Goal: Information Seeking & Learning: Learn about a topic

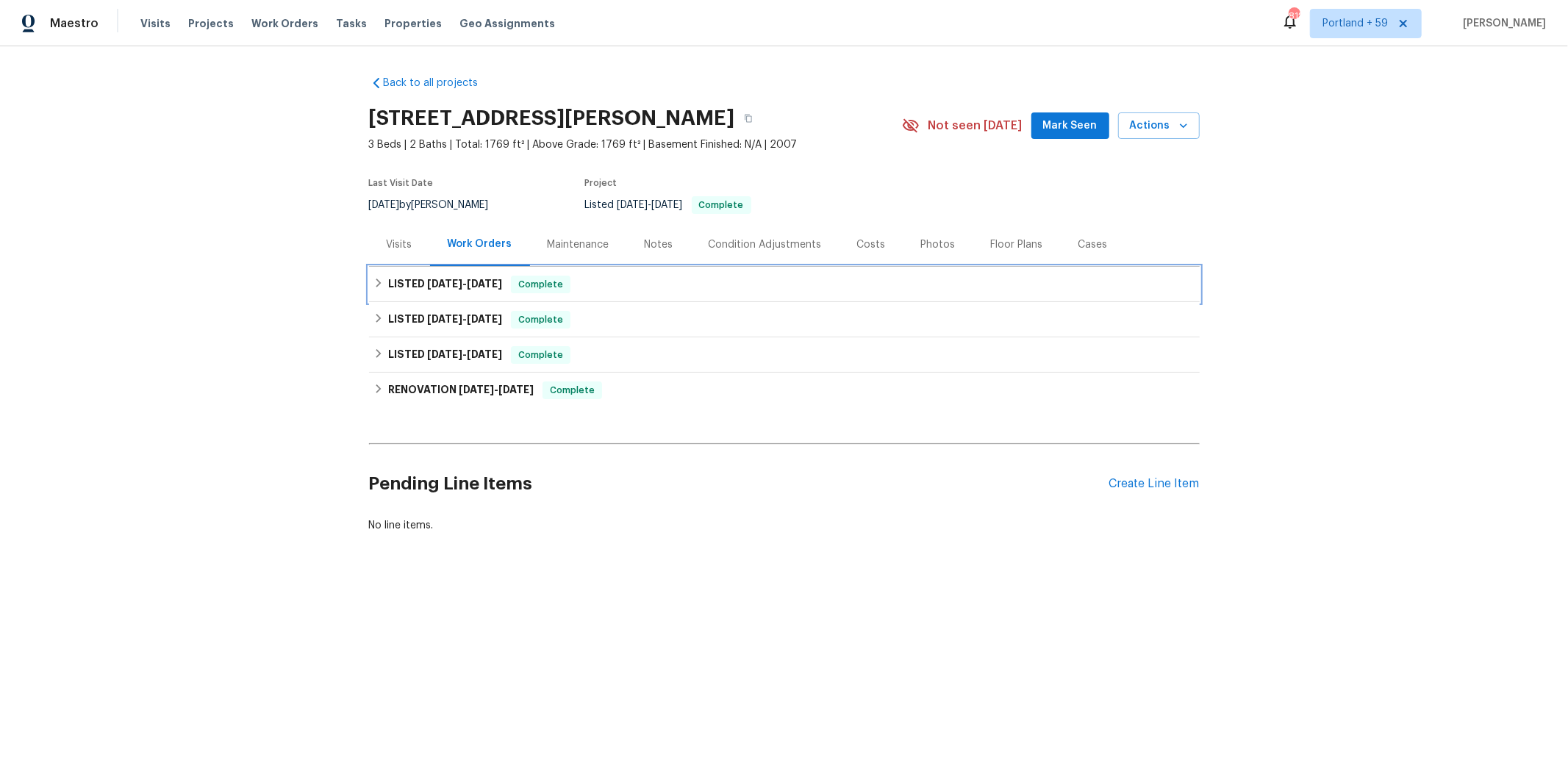
click at [406, 289] on h6 "LISTED [DATE] - [DATE]" at bounding box center [445, 284] width 114 height 18
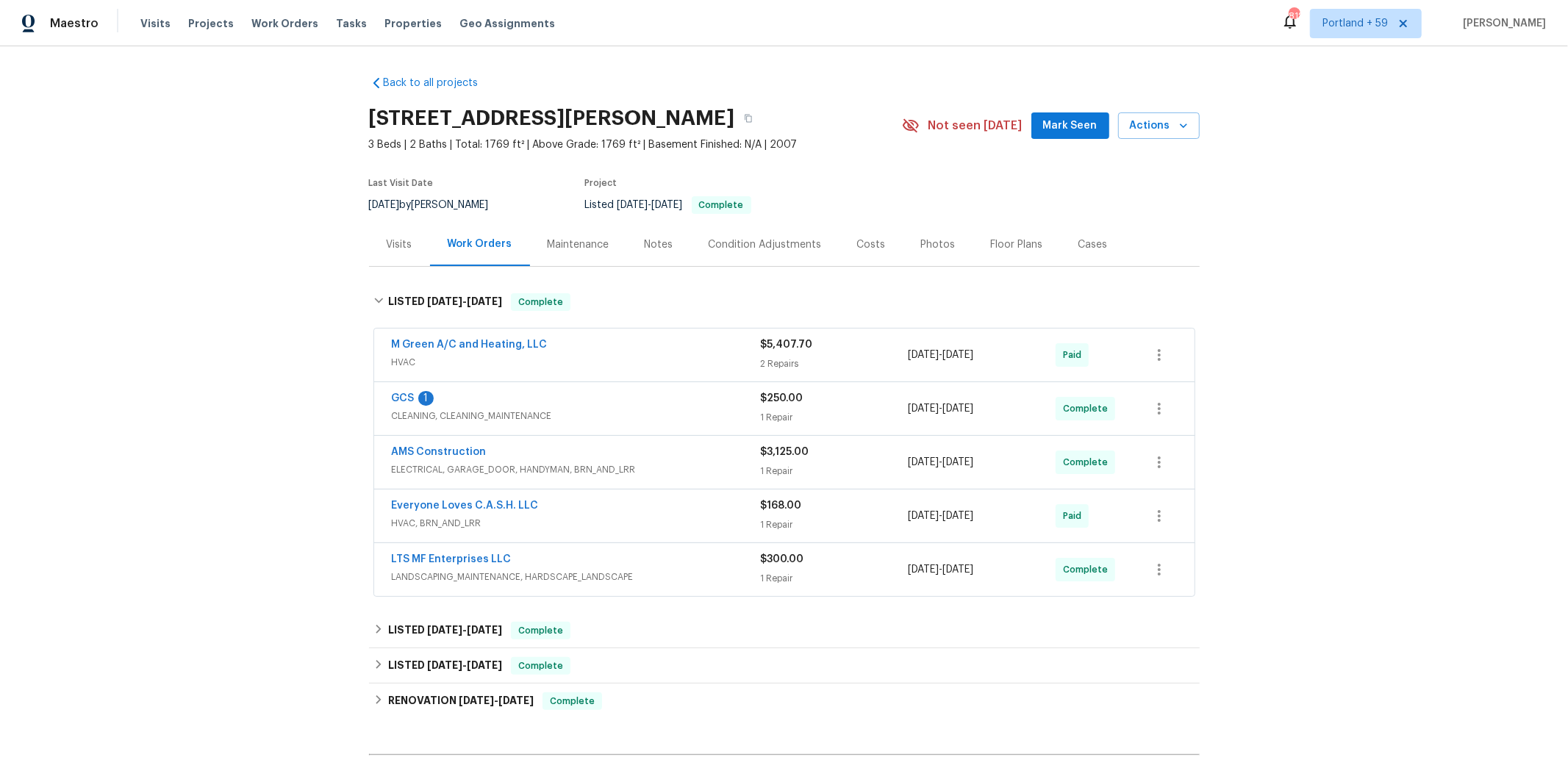
click at [664, 351] on div "M Green A/C and Heating, LLC" at bounding box center [576, 346] width 369 height 18
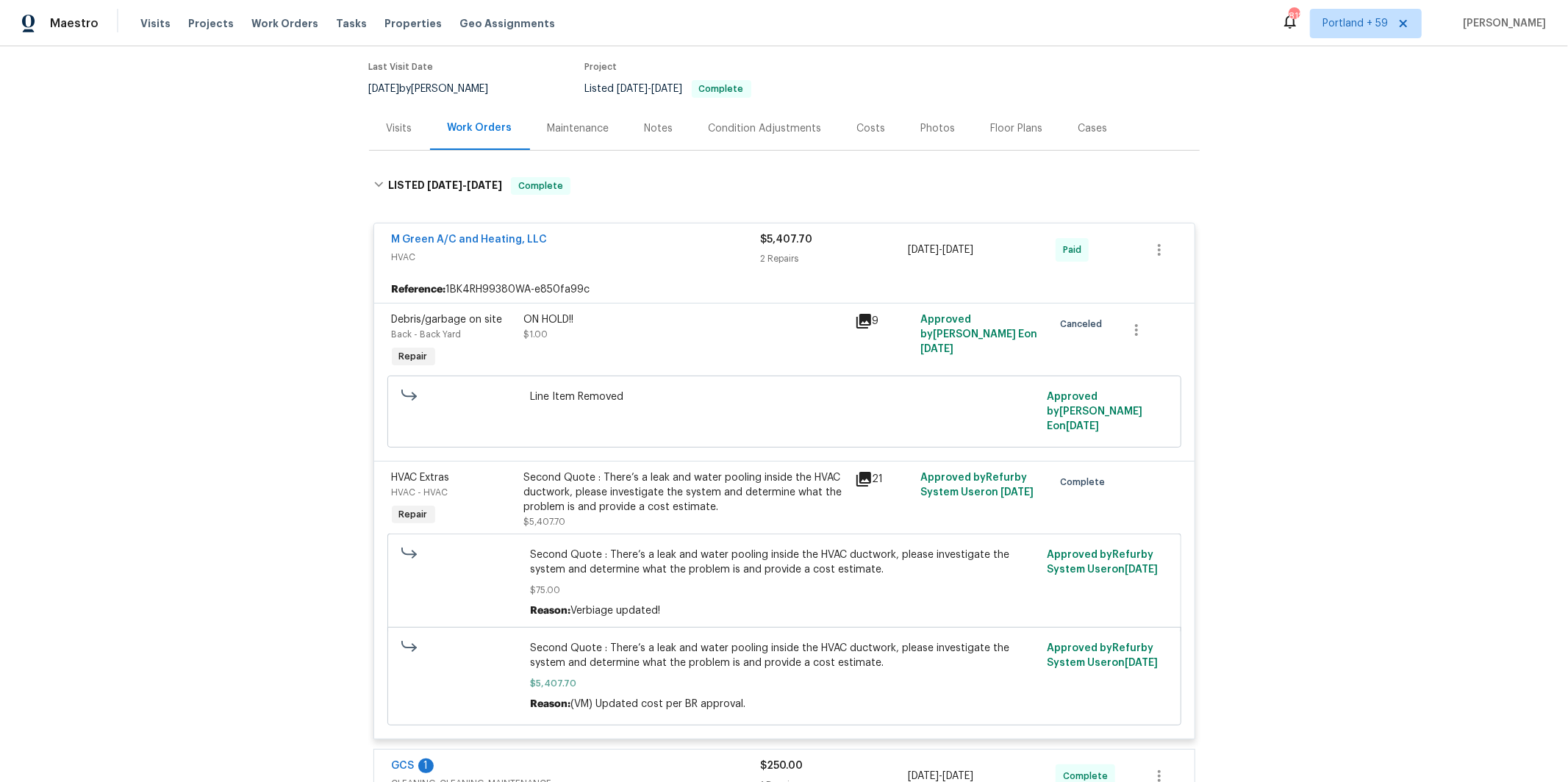
scroll to position [125, 0]
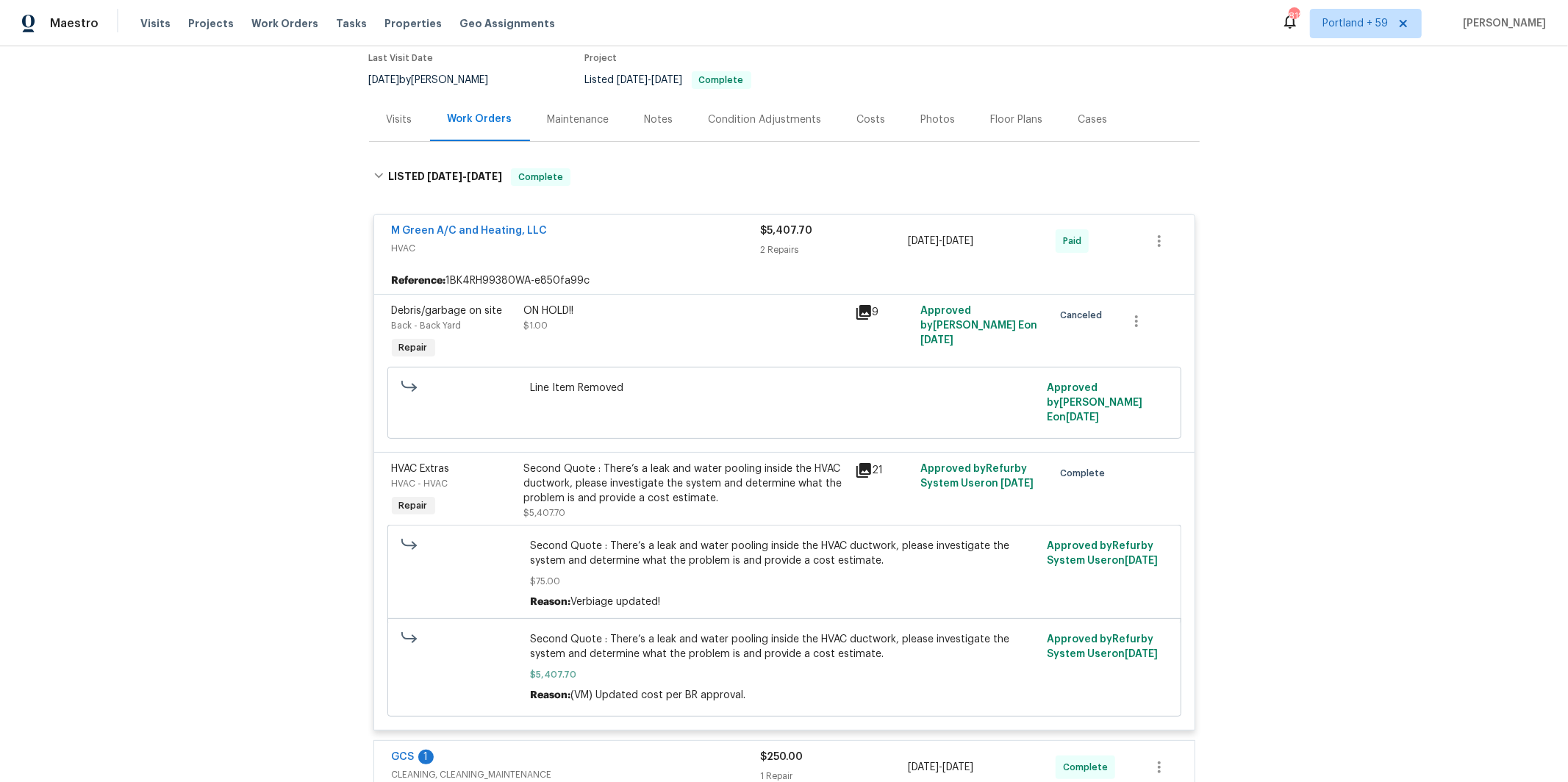
click at [861, 310] on icon at bounding box center [863, 312] width 15 height 15
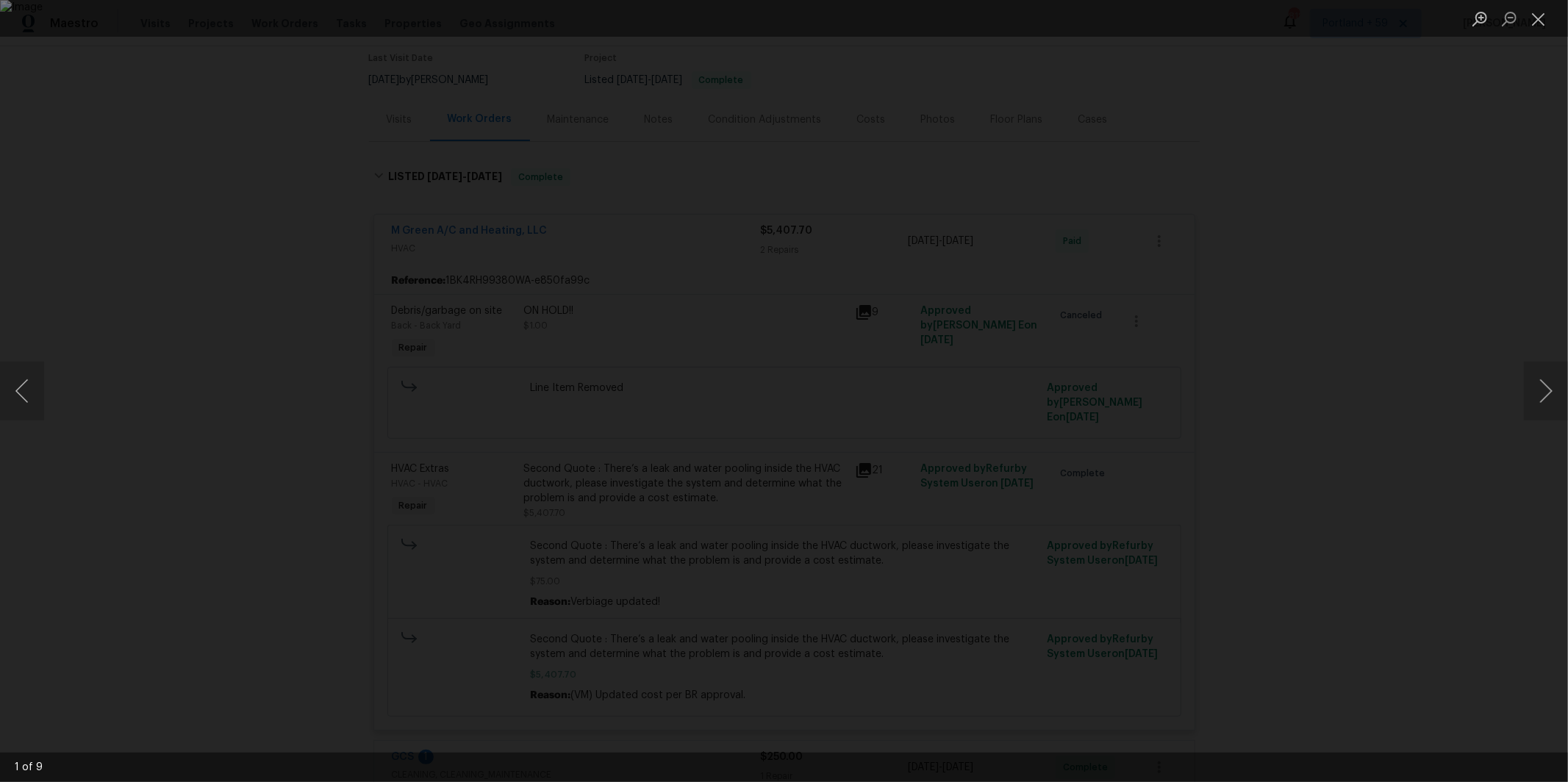
click at [1514, 392] on div "Lightbox" at bounding box center [784, 391] width 1568 height 782
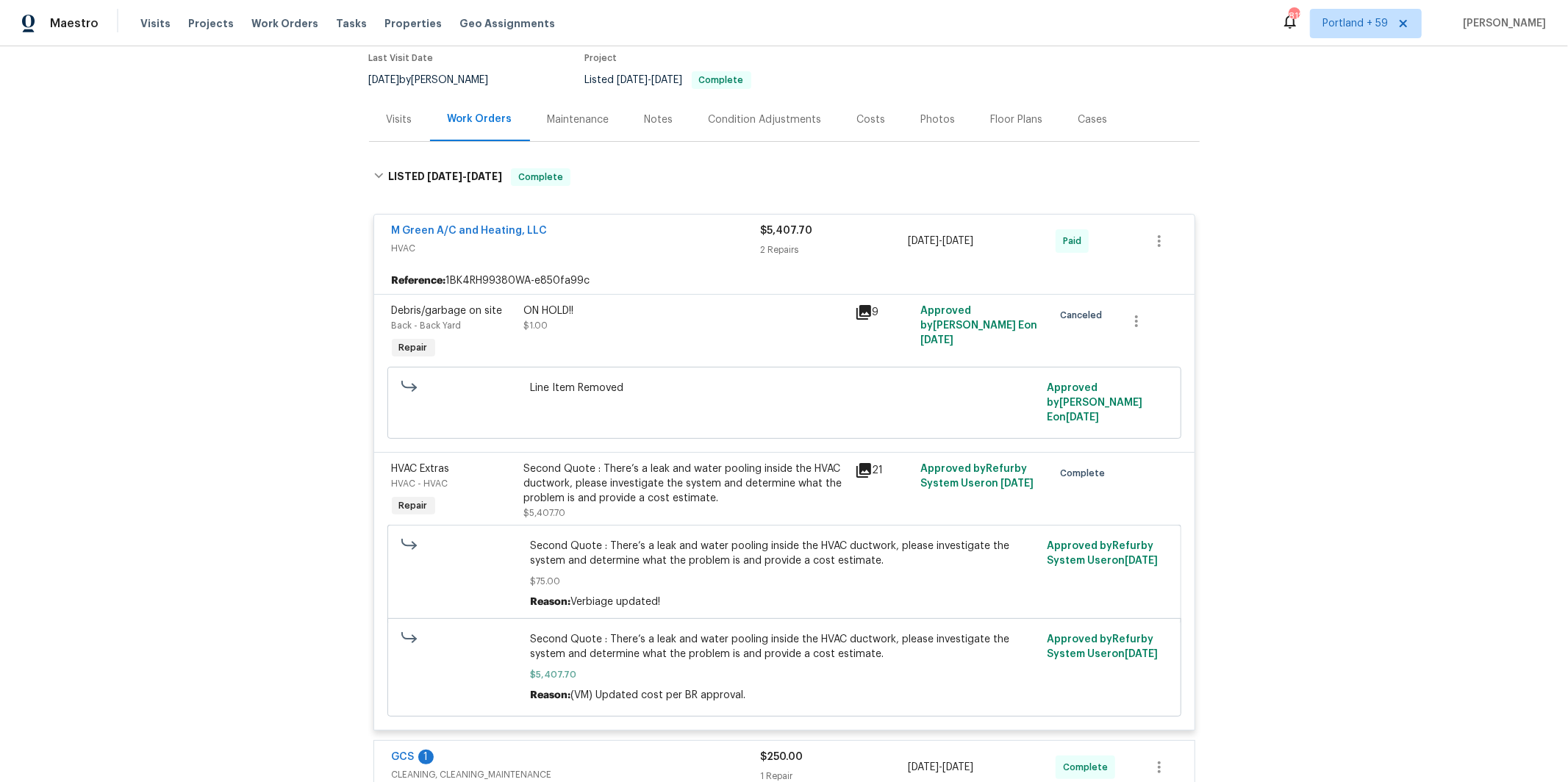
click at [868, 309] on icon at bounding box center [863, 312] width 15 height 15
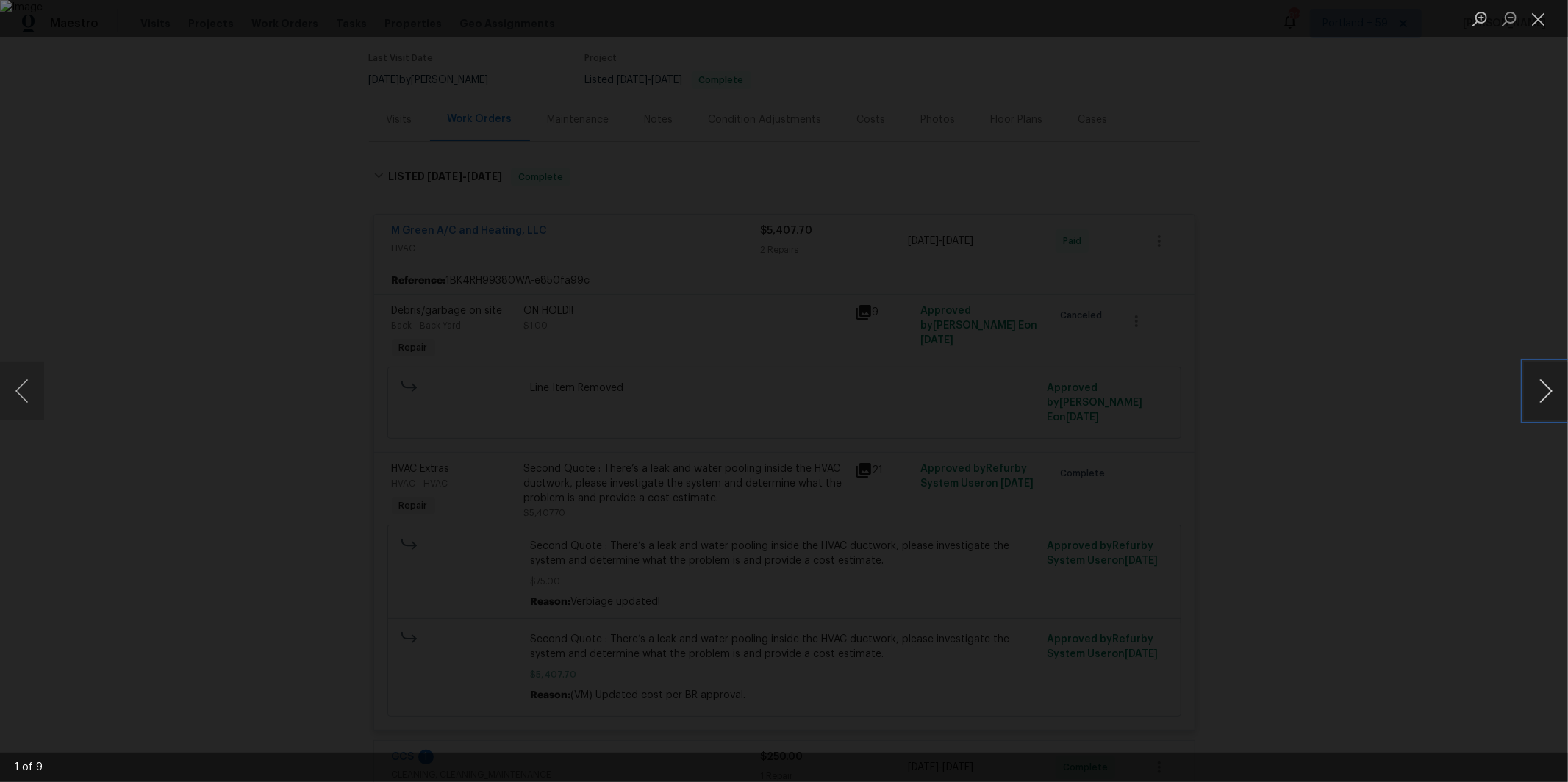
click at [1549, 380] on button "Next image" at bounding box center [1546, 391] width 44 height 59
drag, startPoint x: 23, startPoint y: 392, endPoint x: 279, endPoint y: 392, distance: 256.0
click at [23, 392] on button "Previous image" at bounding box center [22, 391] width 44 height 59
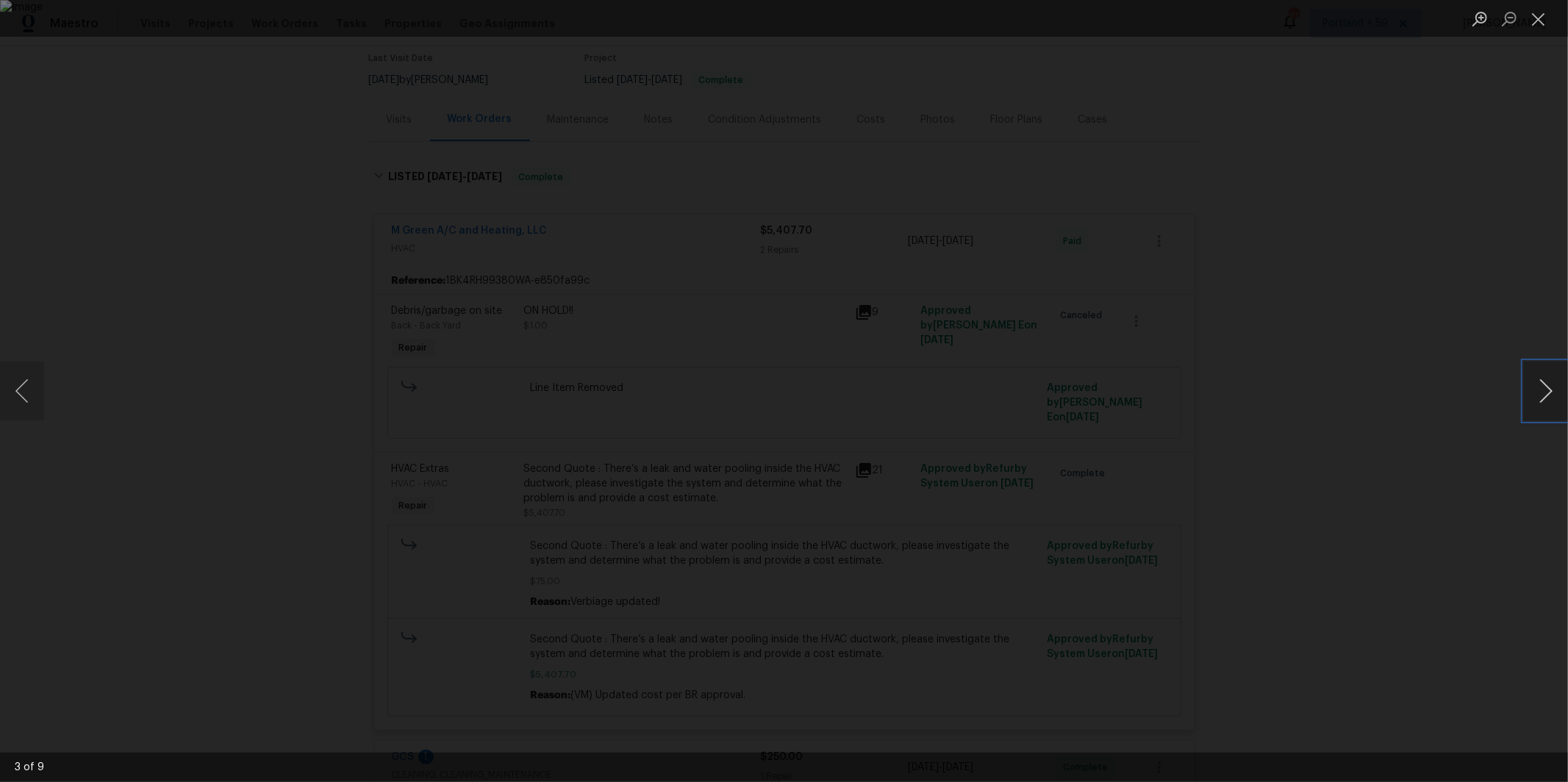
click at [1536, 396] on button "Next image" at bounding box center [1546, 391] width 44 height 59
drag, startPoint x: 1503, startPoint y: 226, endPoint x: 1435, endPoint y: 284, distance: 89.4
click at [1503, 226] on div "Lightbox" at bounding box center [784, 391] width 1568 height 782
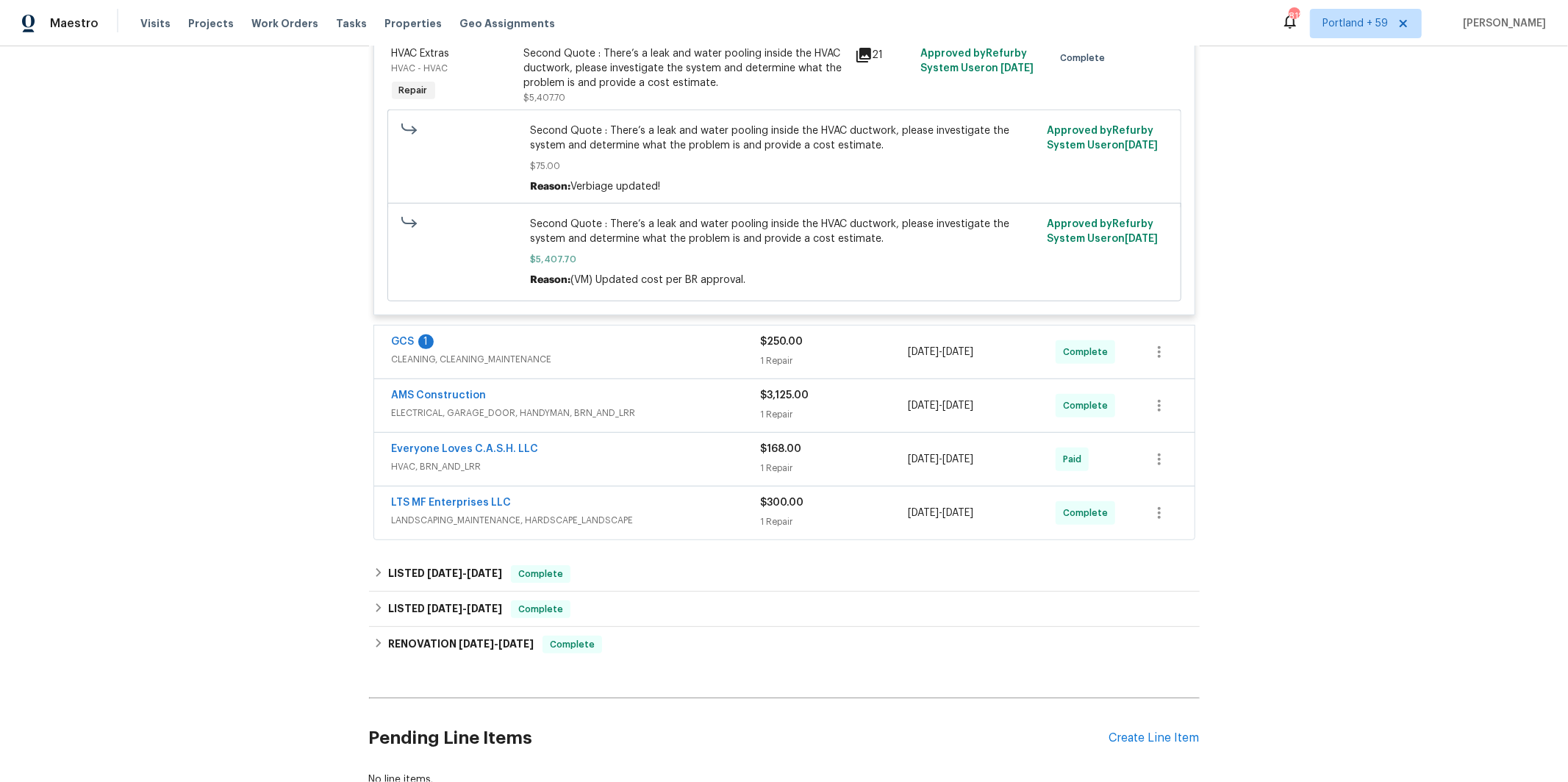
scroll to position [556, 0]
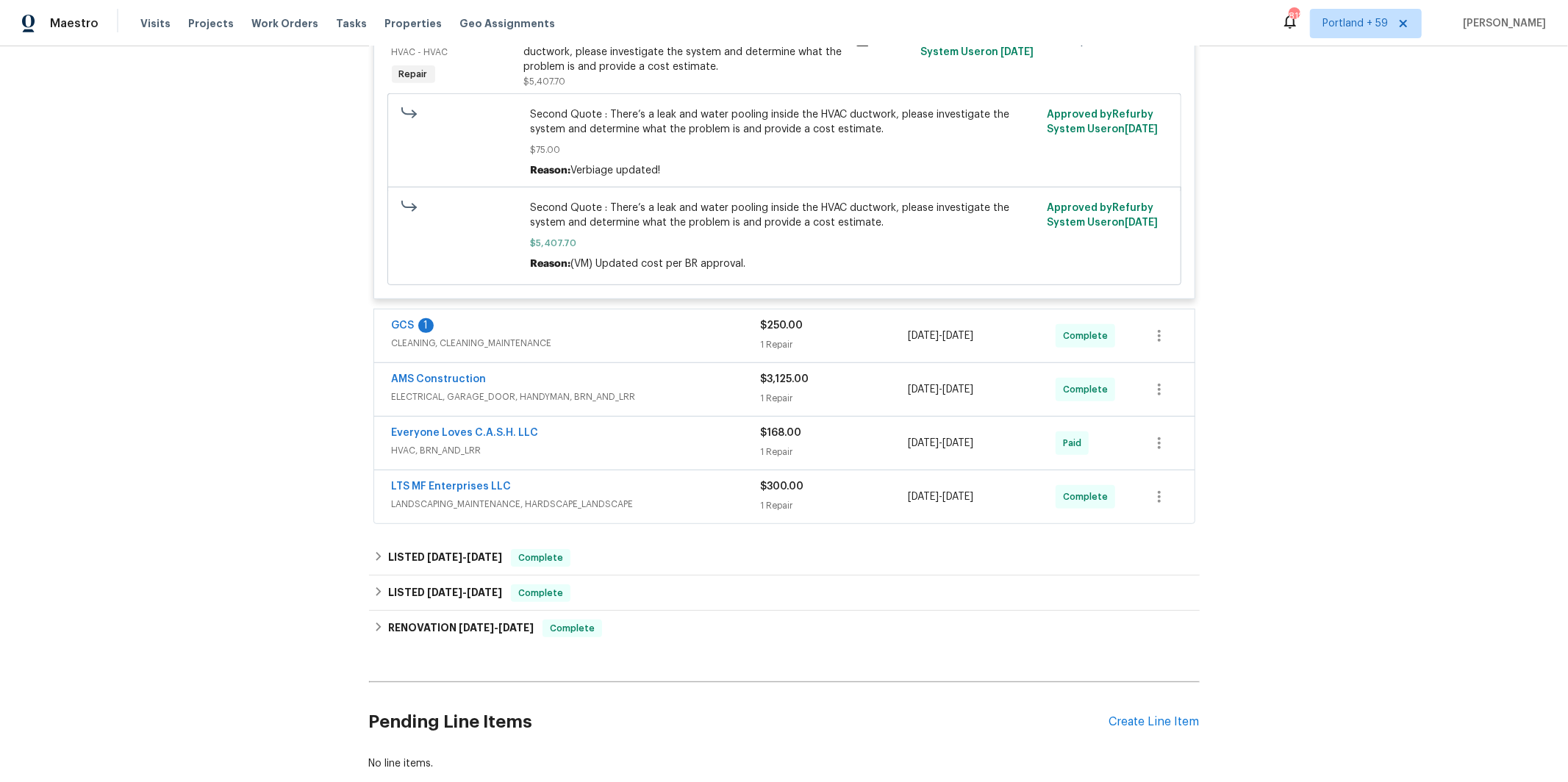
click at [685, 390] on span "ELECTRICAL, GARAGE_DOOR, HANDYMAN, BRN_AND_LRR" at bounding box center [576, 397] width 369 height 15
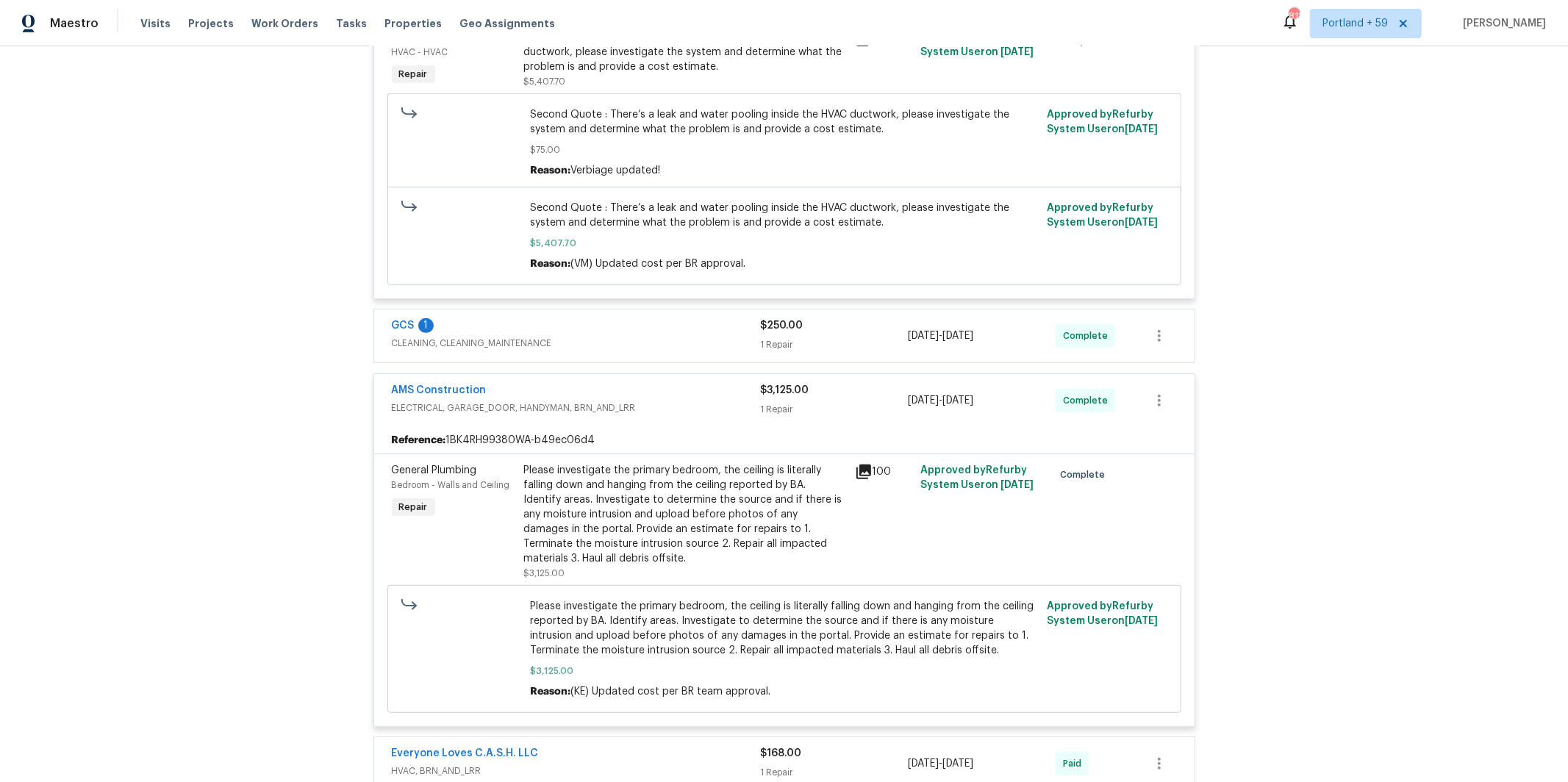
scroll to position [580, 0]
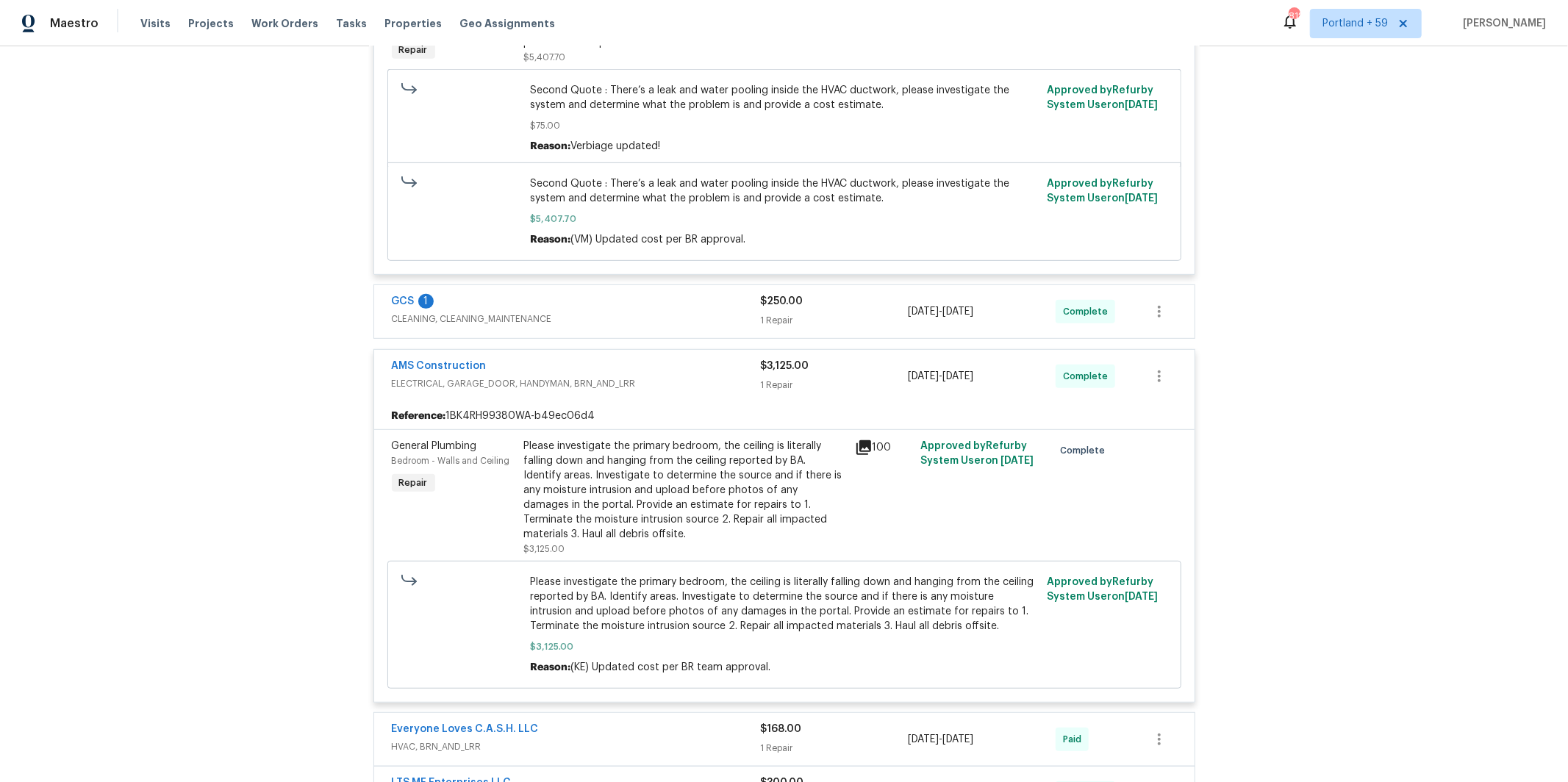
click at [860, 441] on icon at bounding box center [863, 448] width 15 height 15
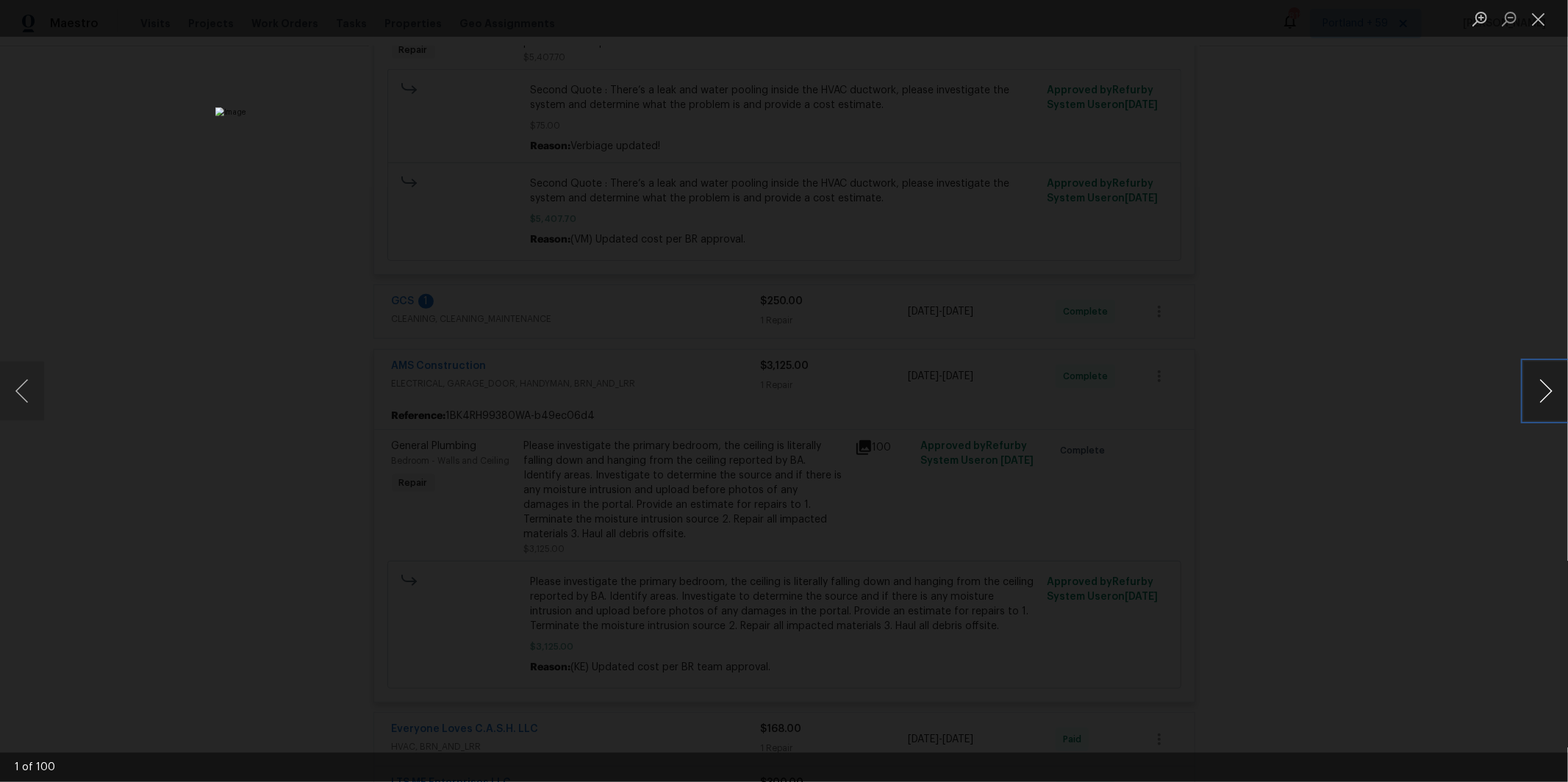
click at [1536, 395] on button "Next image" at bounding box center [1546, 391] width 44 height 59
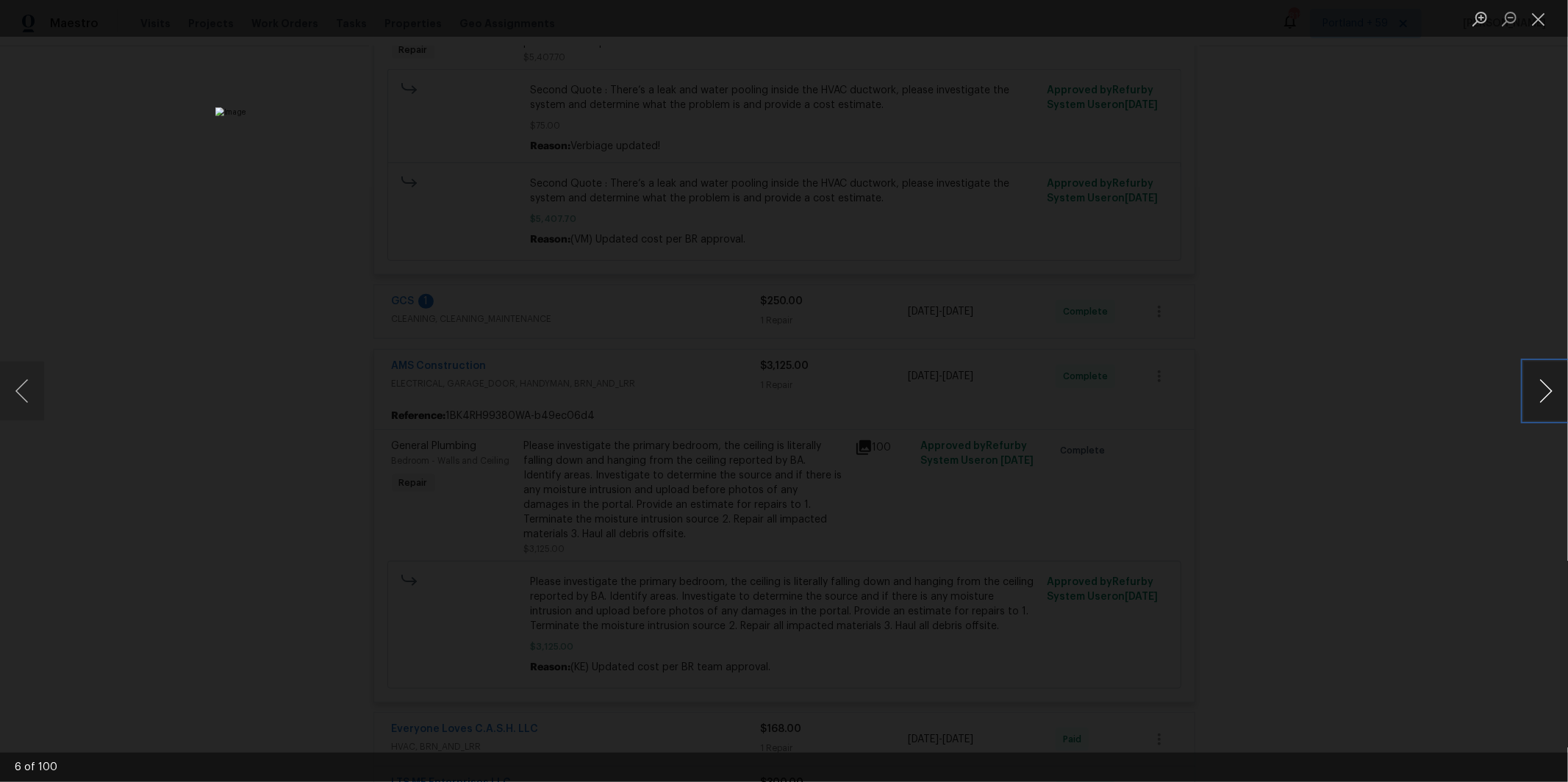
click at [1536, 395] on button "Next image" at bounding box center [1546, 391] width 44 height 59
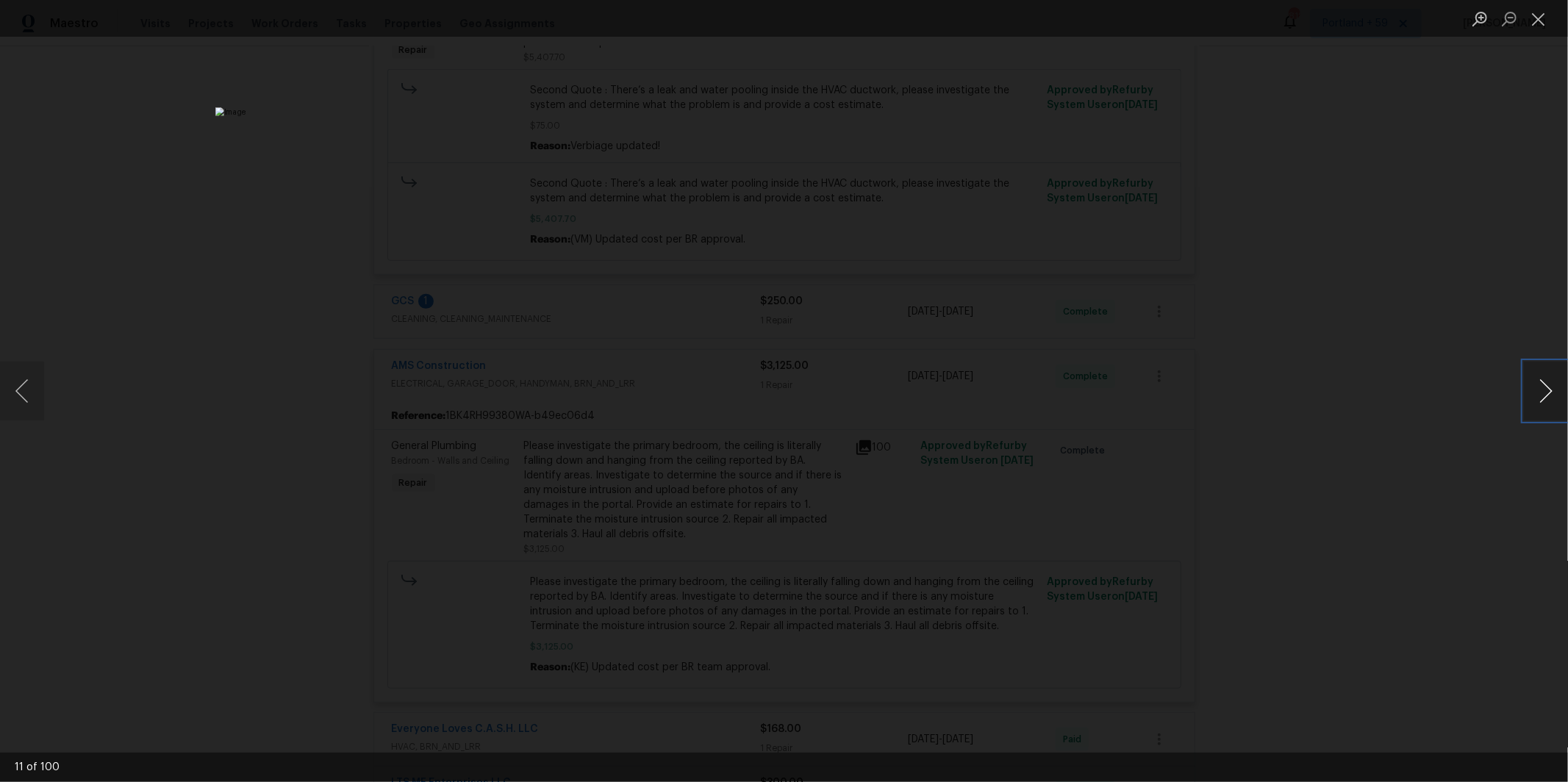
click at [1536, 395] on button "Next image" at bounding box center [1546, 391] width 44 height 59
click at [1535, 391] on button "Next image" at bounding box center [1546, 391] width 44 height 59
